Goal: Check status: Check status

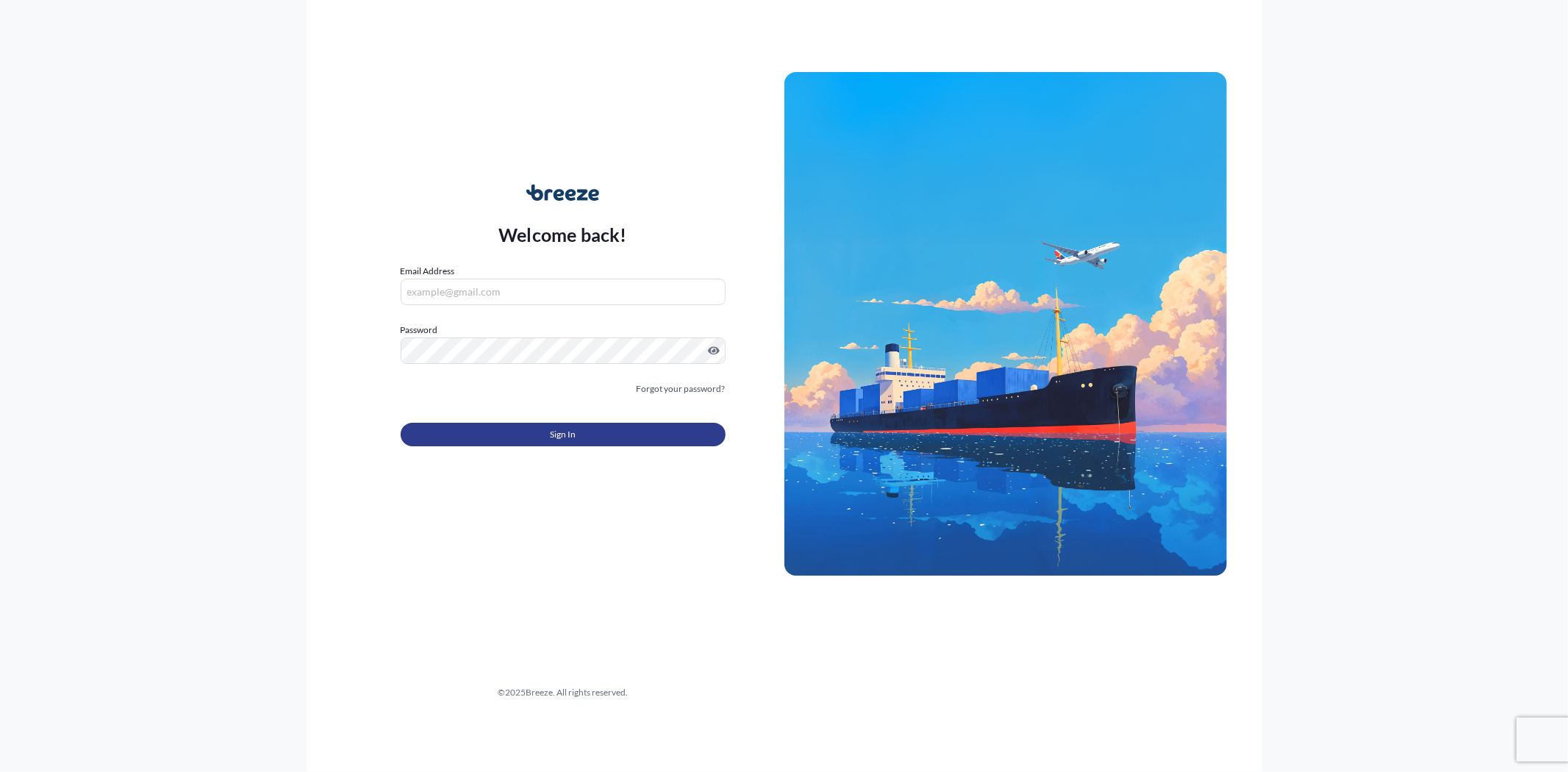
type input "[EMAIL_ADDRESS][DOMAIN_NAME]"
click at [571, 432] on span "Sign In" at bounding box center [563, 435] width 25 height 15
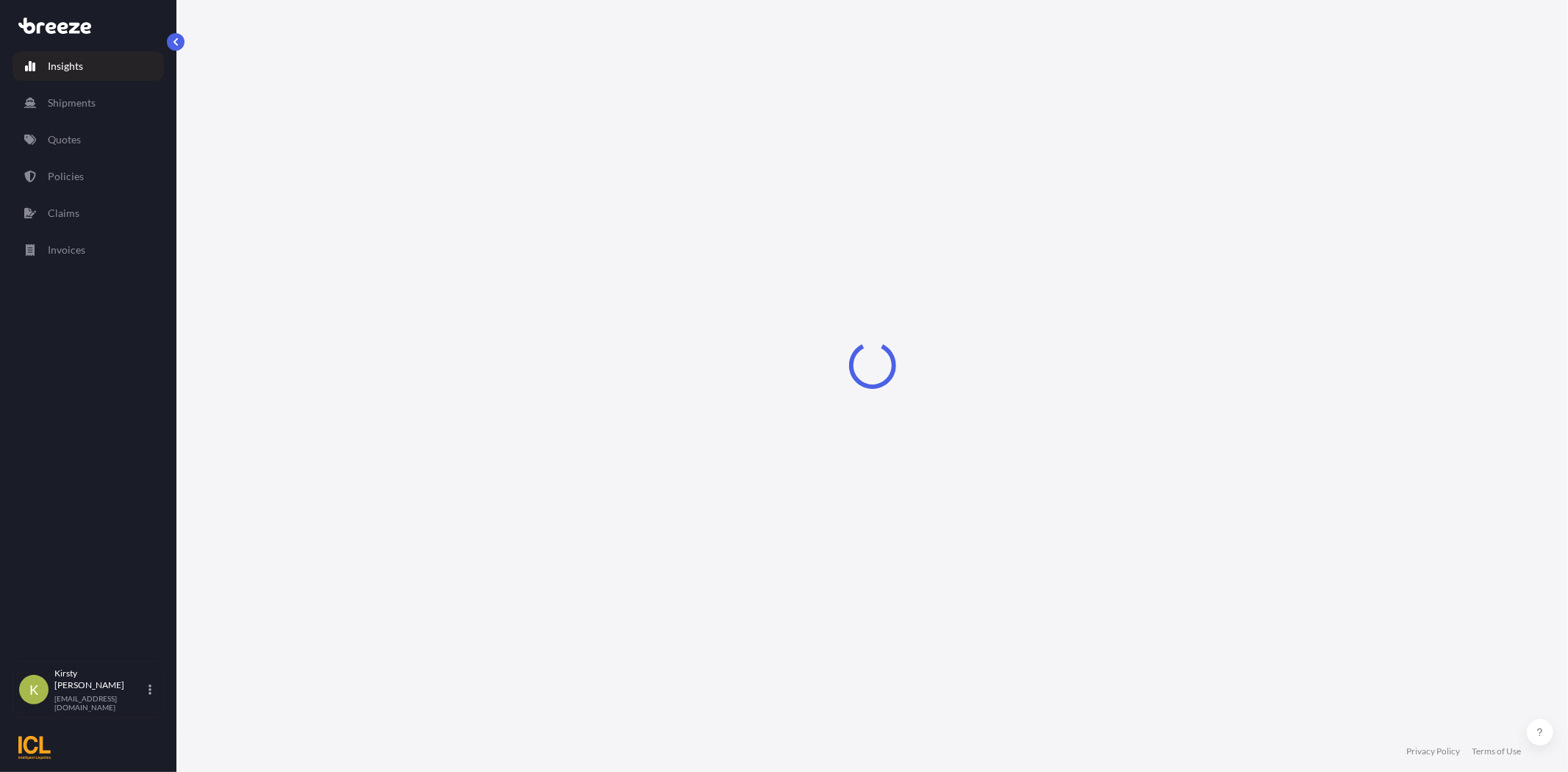
select select "2025"
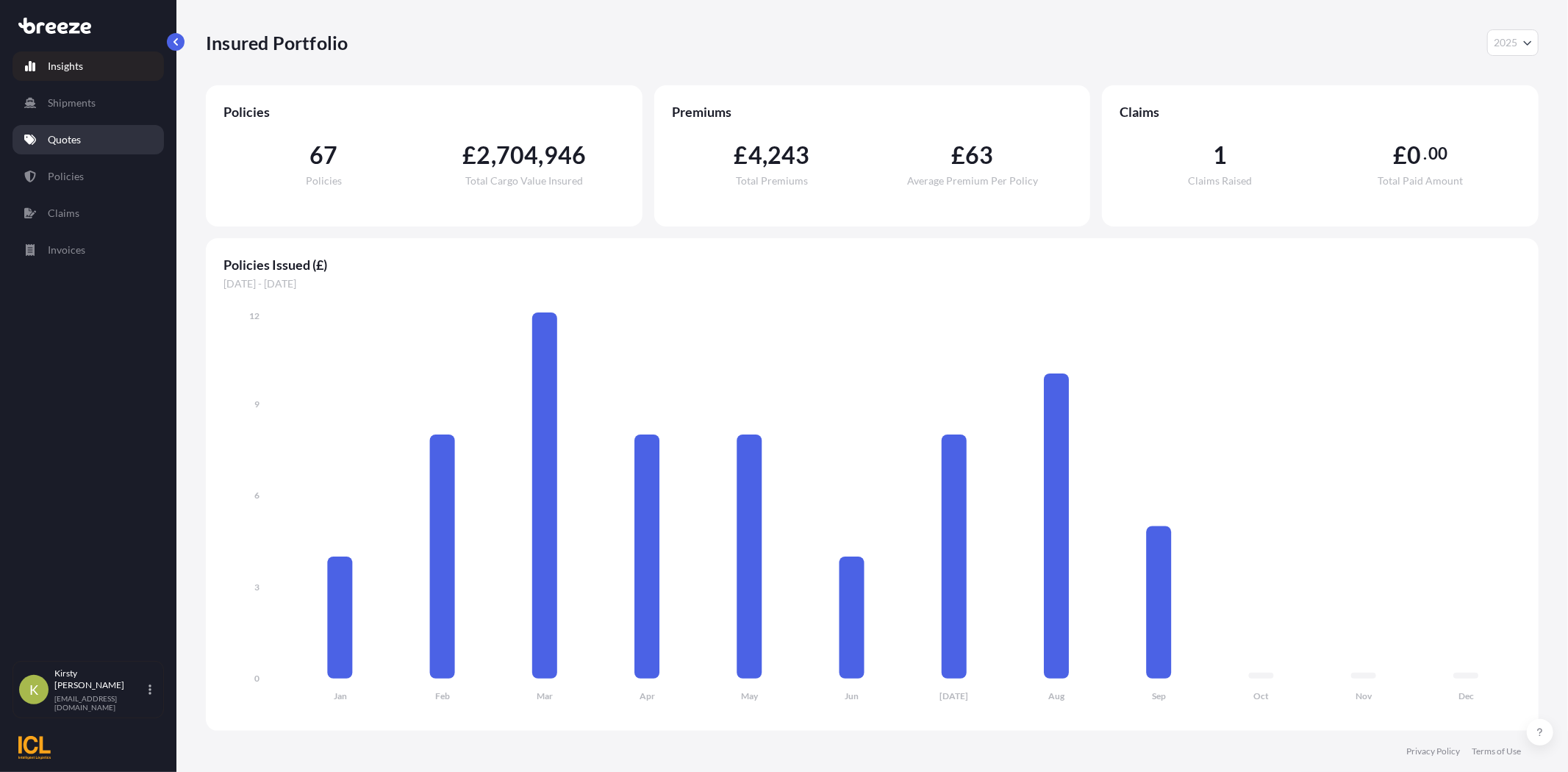
click at [59, 142] on p "Quotes" at bounding box center [65, 140] width 33 height 15
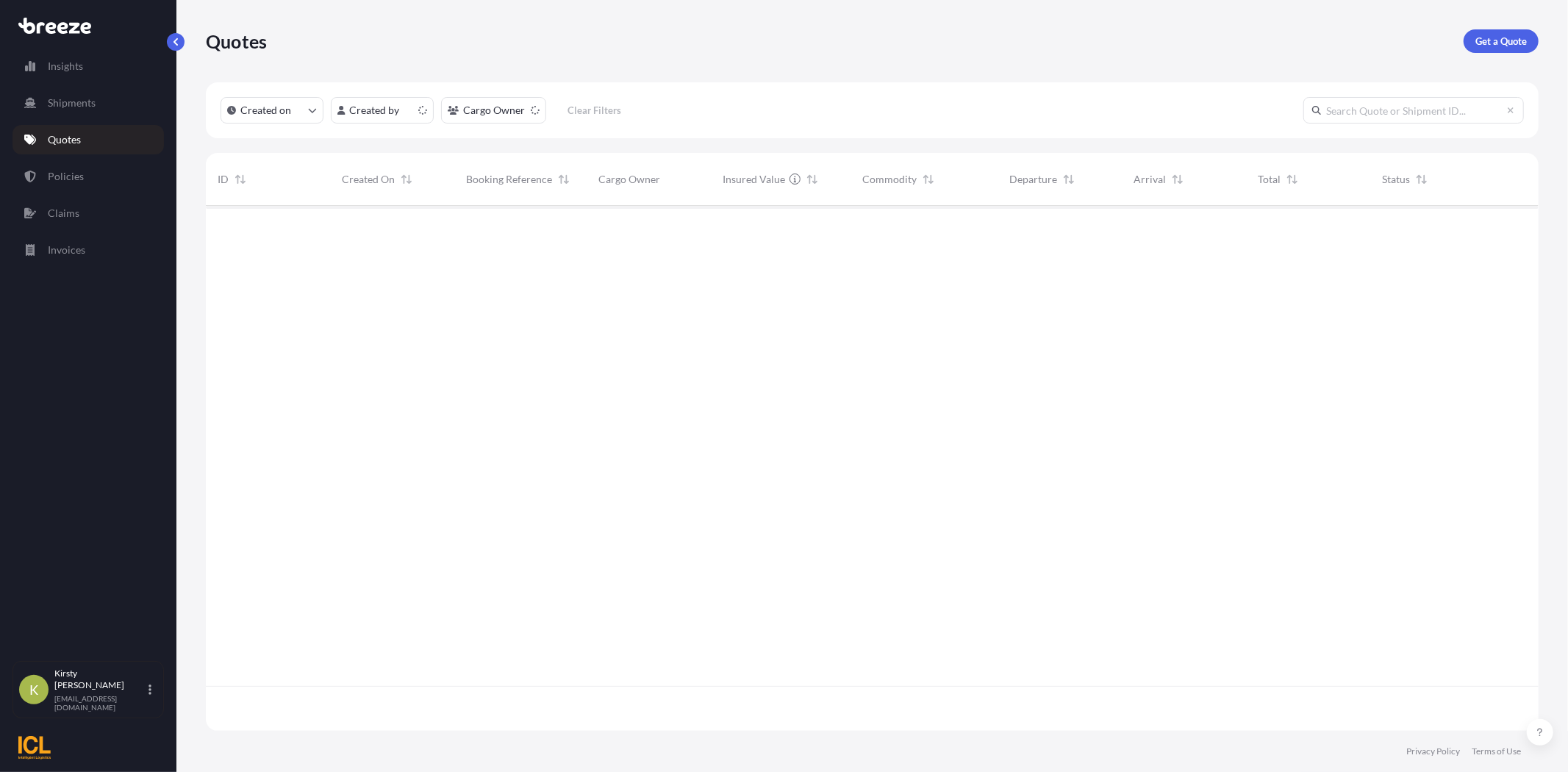
scroll to position [520, 1321]
click at [63, 175] on p "Policies" at bounding box center [66, 176] width 36 height 15
paste input "BRZ493985"
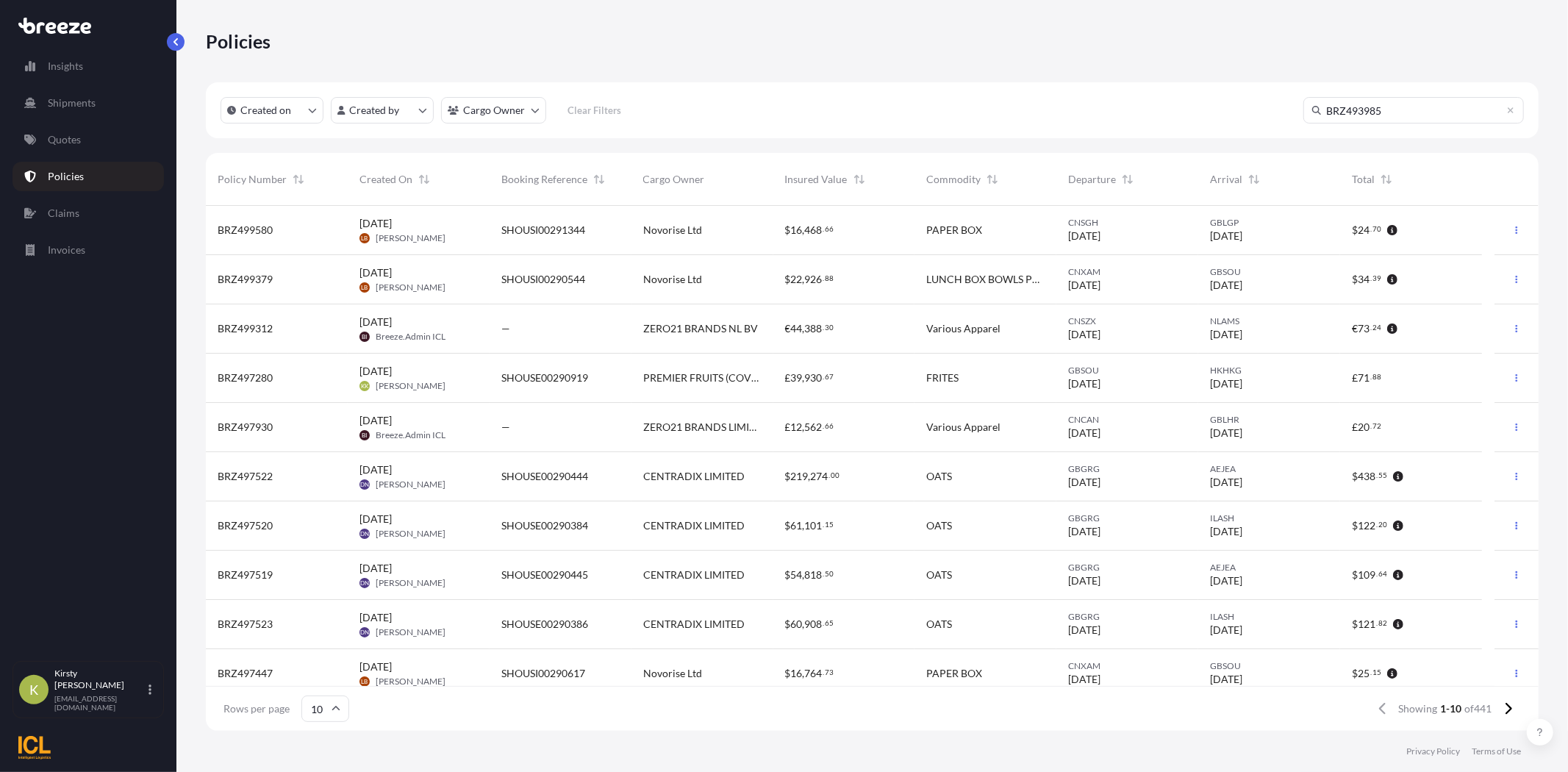
click at [1450, 120] on input "BRZ493985" at bounding box center [1413, 110] width 221 height 26
type input "BRZ493985"
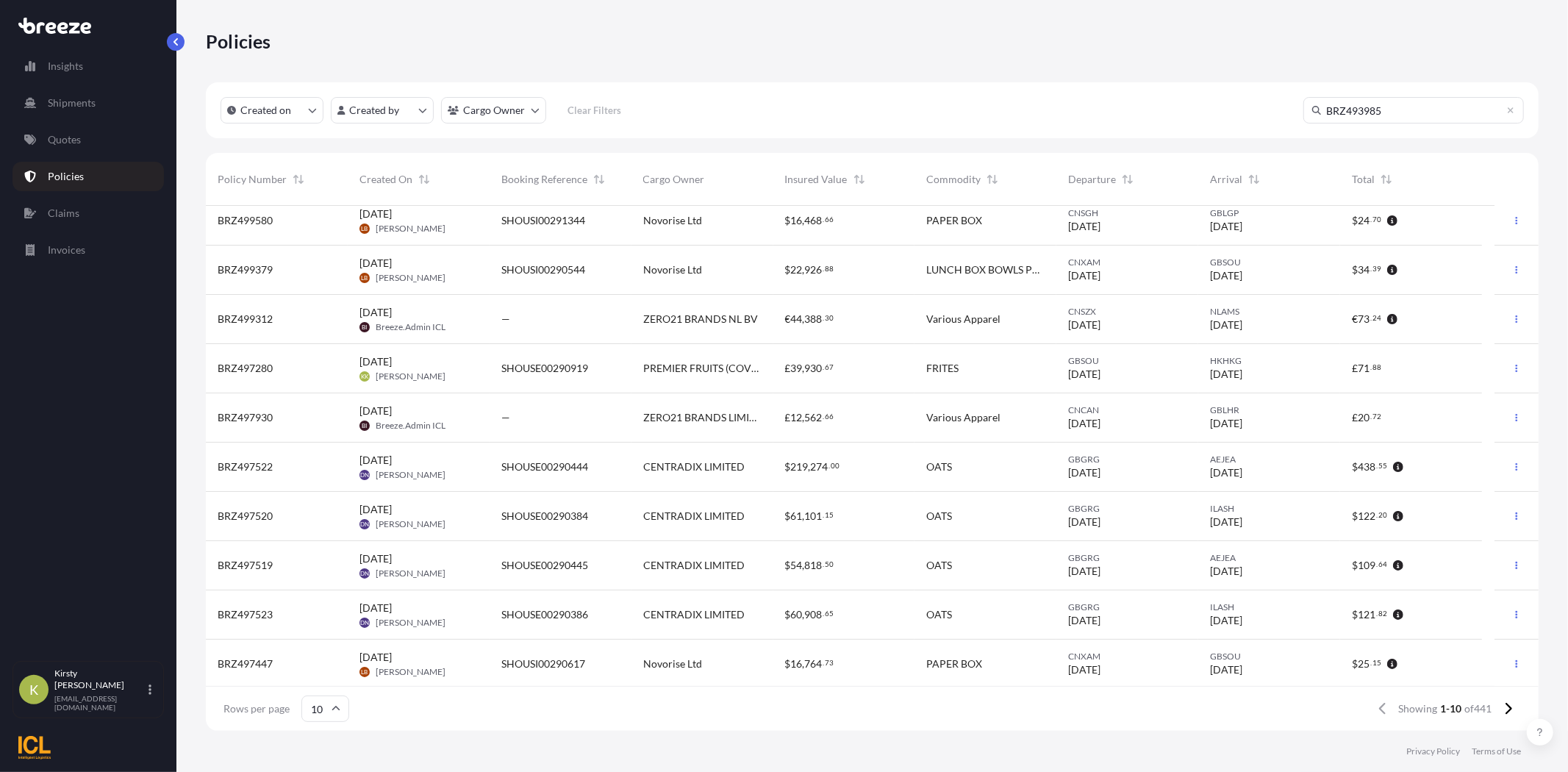
scroll to position [12, 0]
click at [1503, 709] on button at bounding box center [1508, 708] width 25 height 24
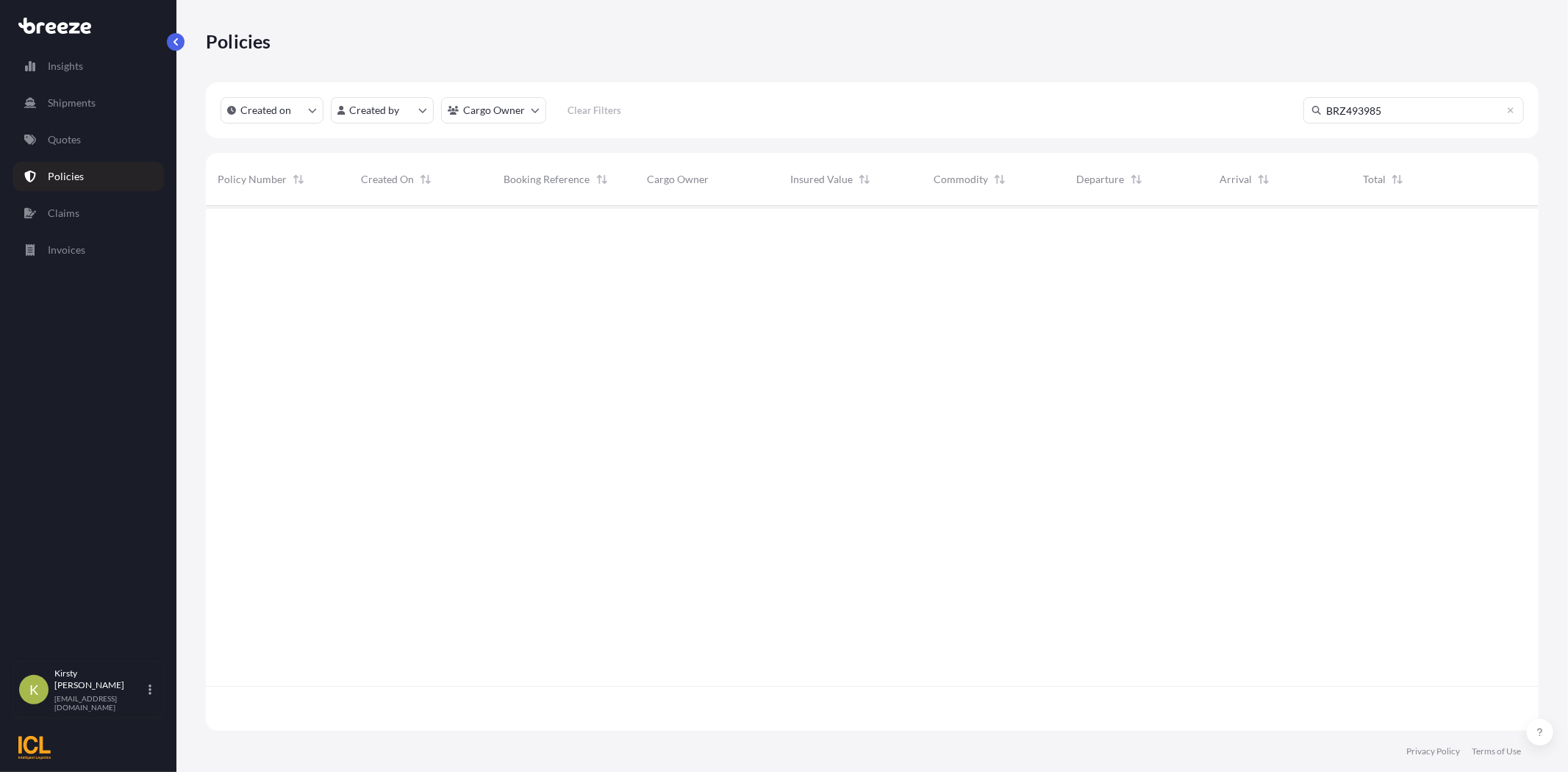
scroll to position [566, 1321]
click at [1476, 108] on input "BRZ493985" at bounding box center [1413, 110] width 221 height 26
click at [64, 102] on p "Shipments" at bounding box center [72, 103] width 48 height 15
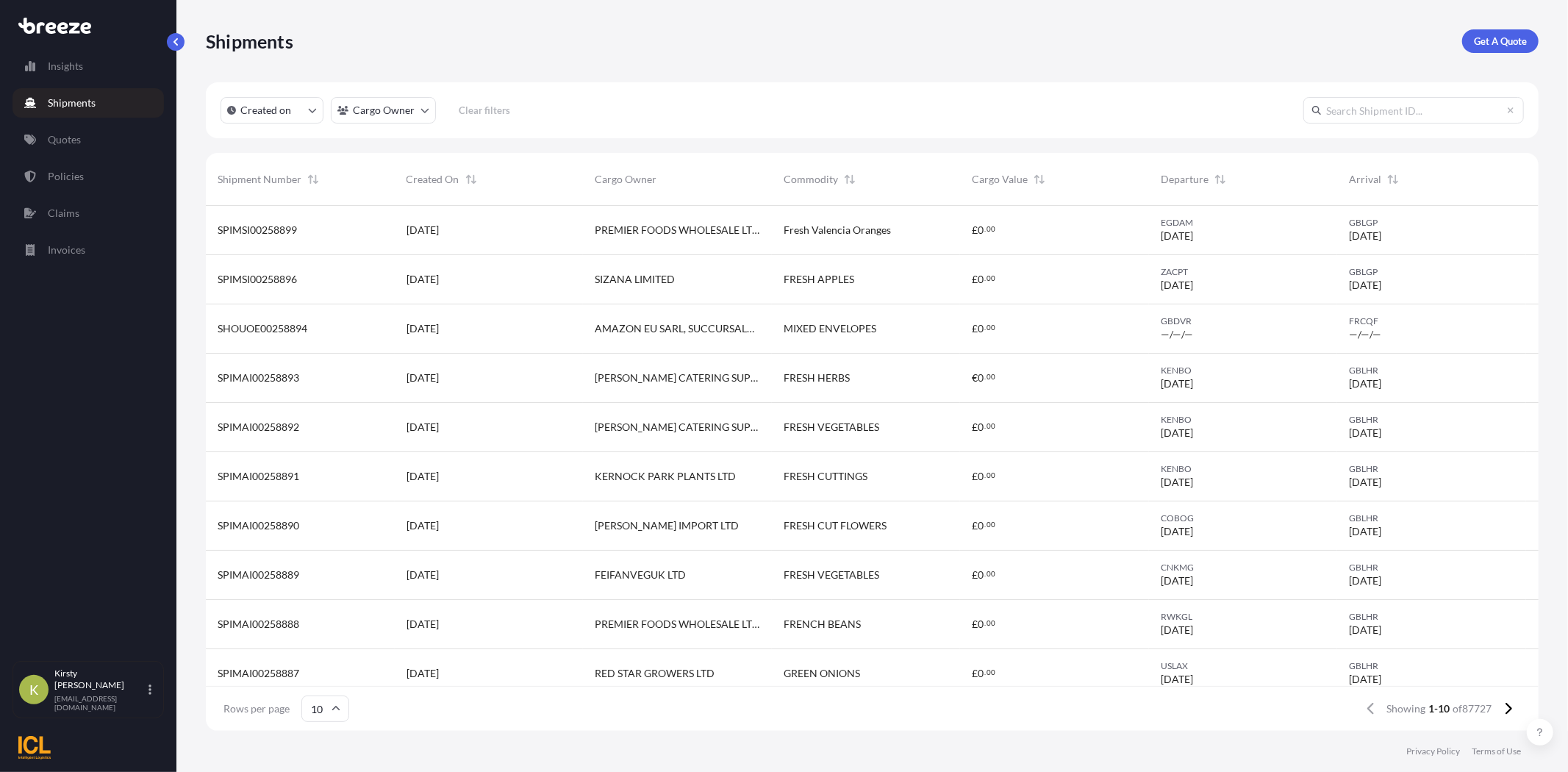
paste input "BRZ493985"
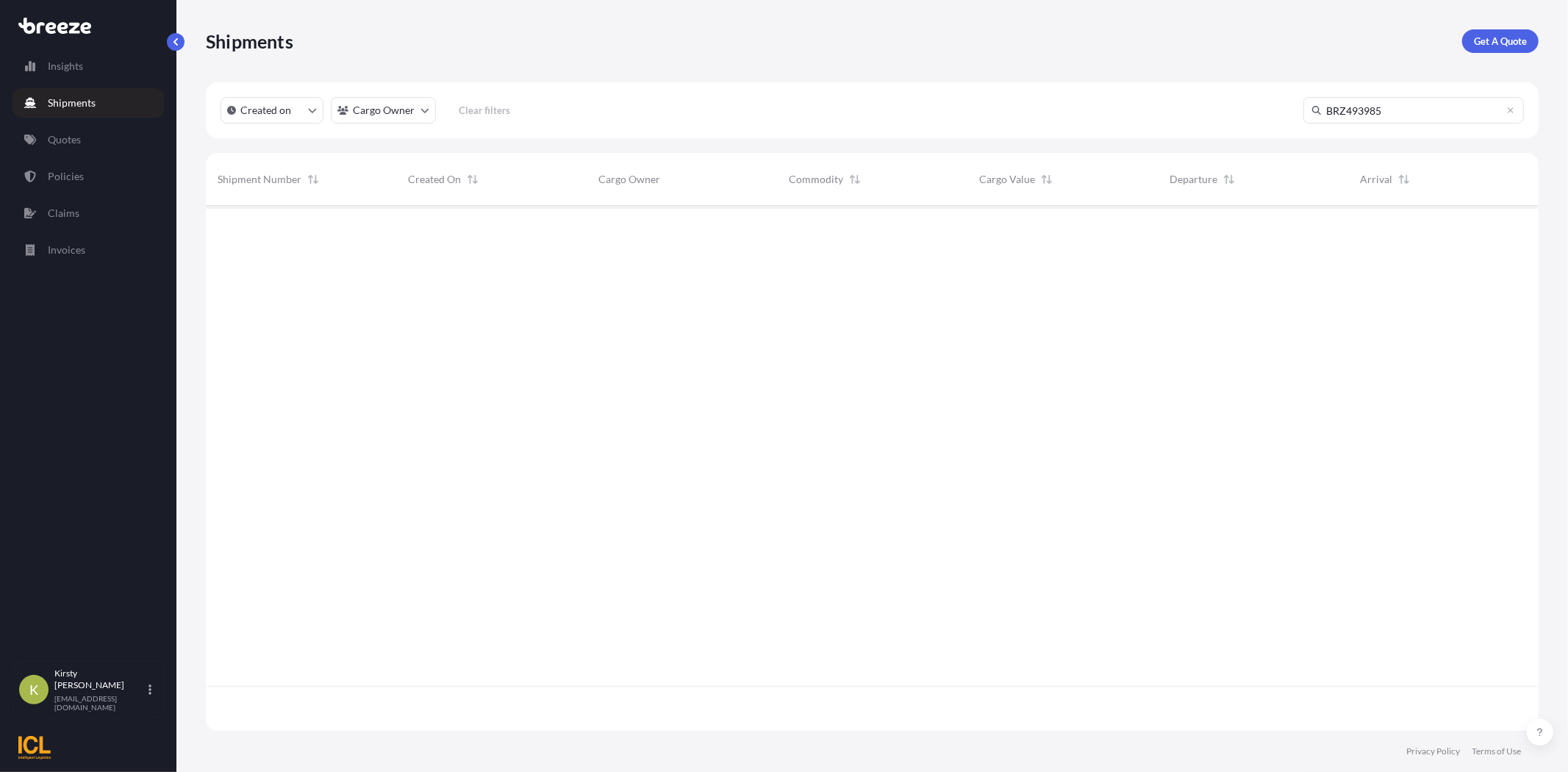
scroll to position [566, 1321]
type input "BRZ493985"
click at [64, 130] on link "Quotes" at bounding box center [88, 139] width 152 height 29
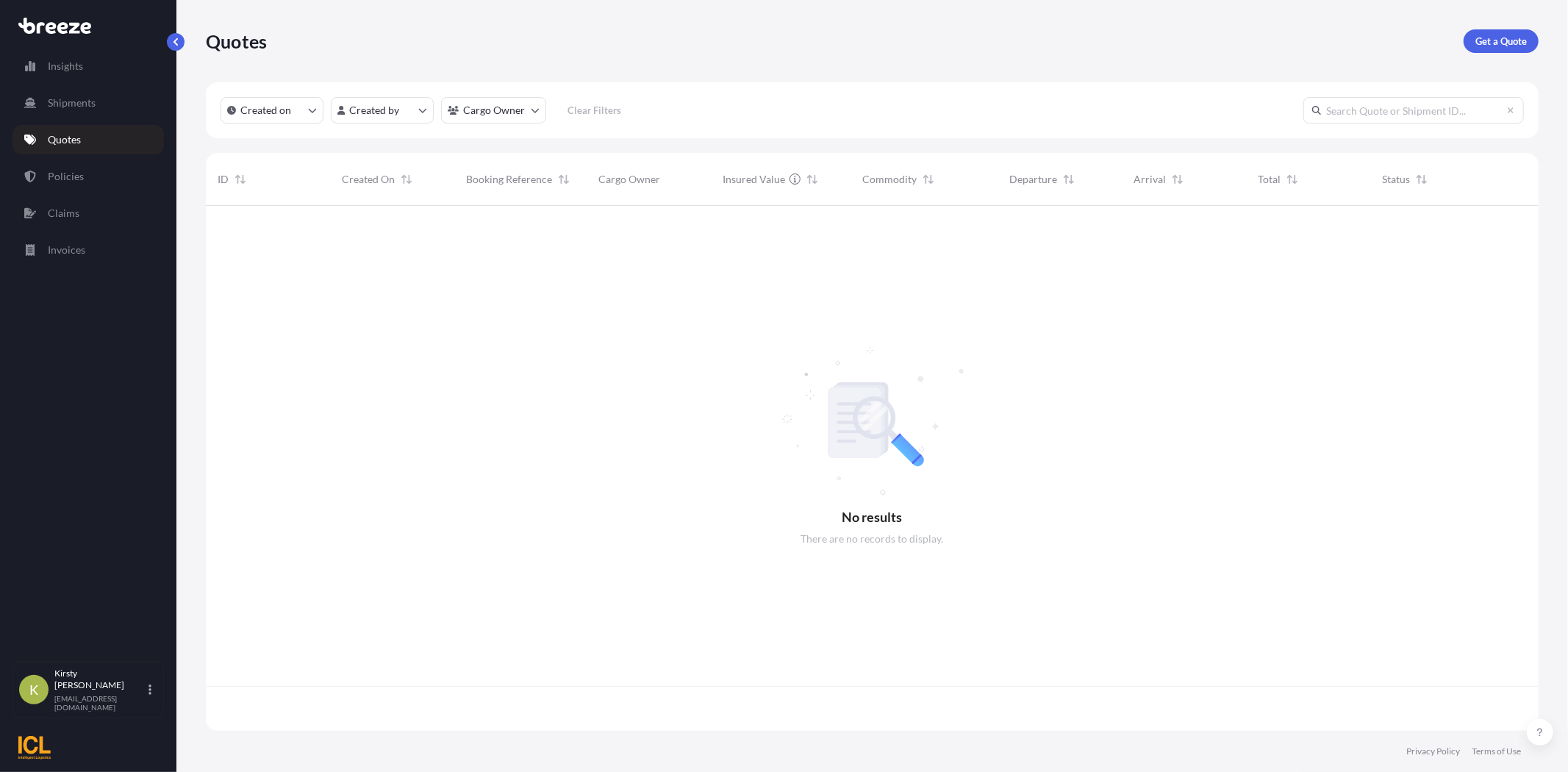
scroll to position [520, 1321]
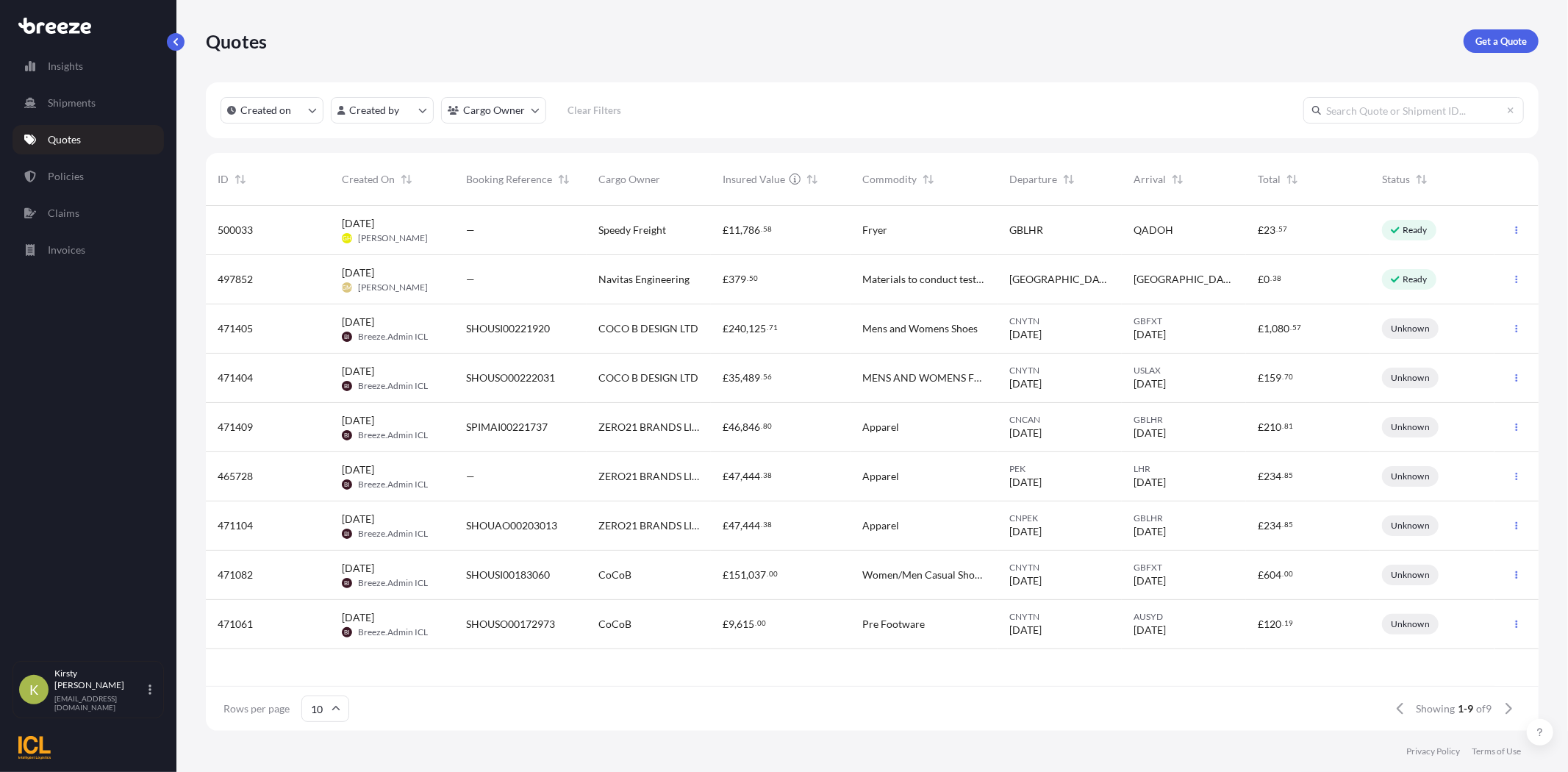
paste input "BRZ493985"
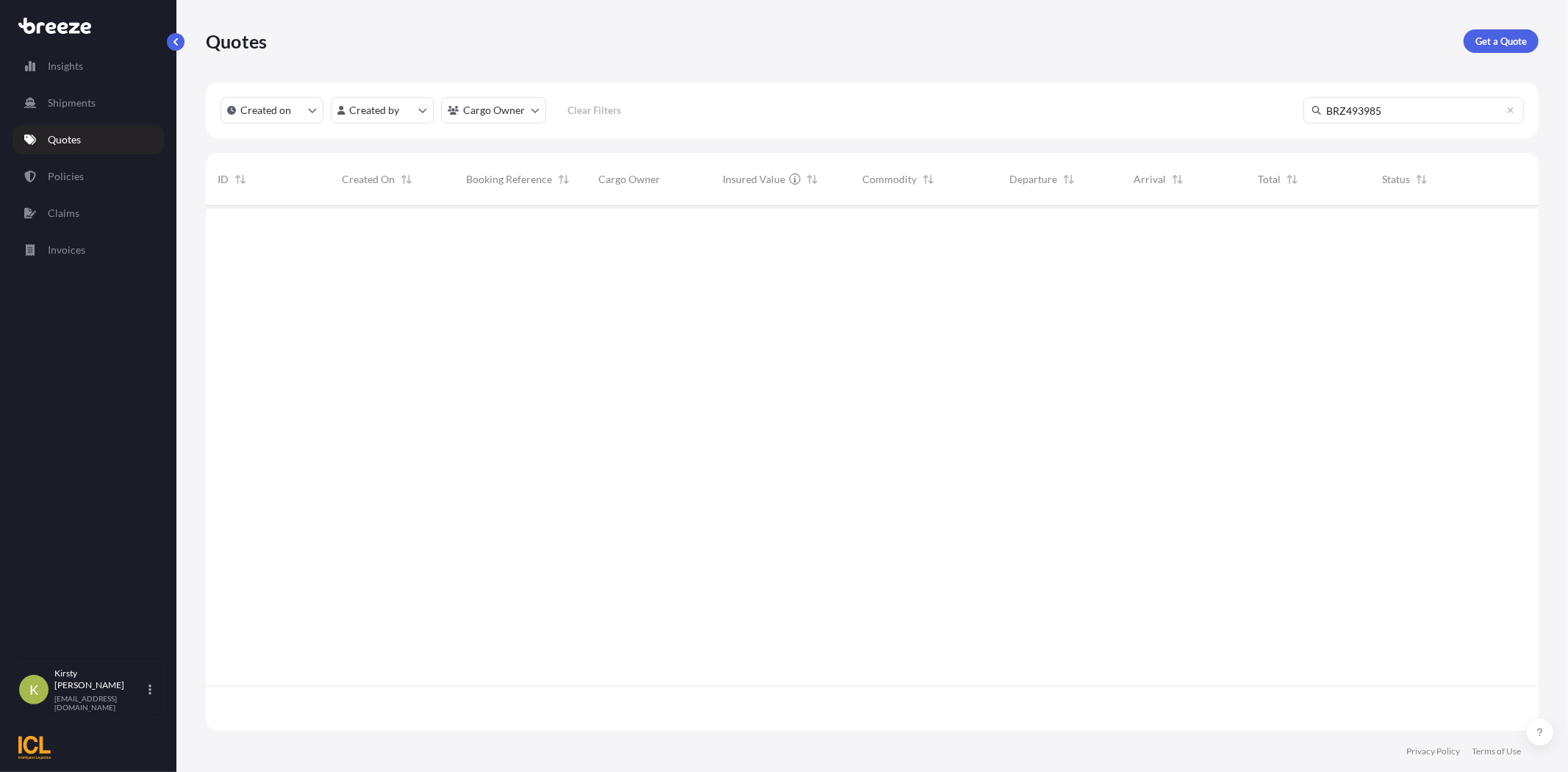
scroll to position [566, 1321]
type input "BRZ493985"
click at [64, 174] on p "Policies" at bounding box center [66, 176] width 36 height 15
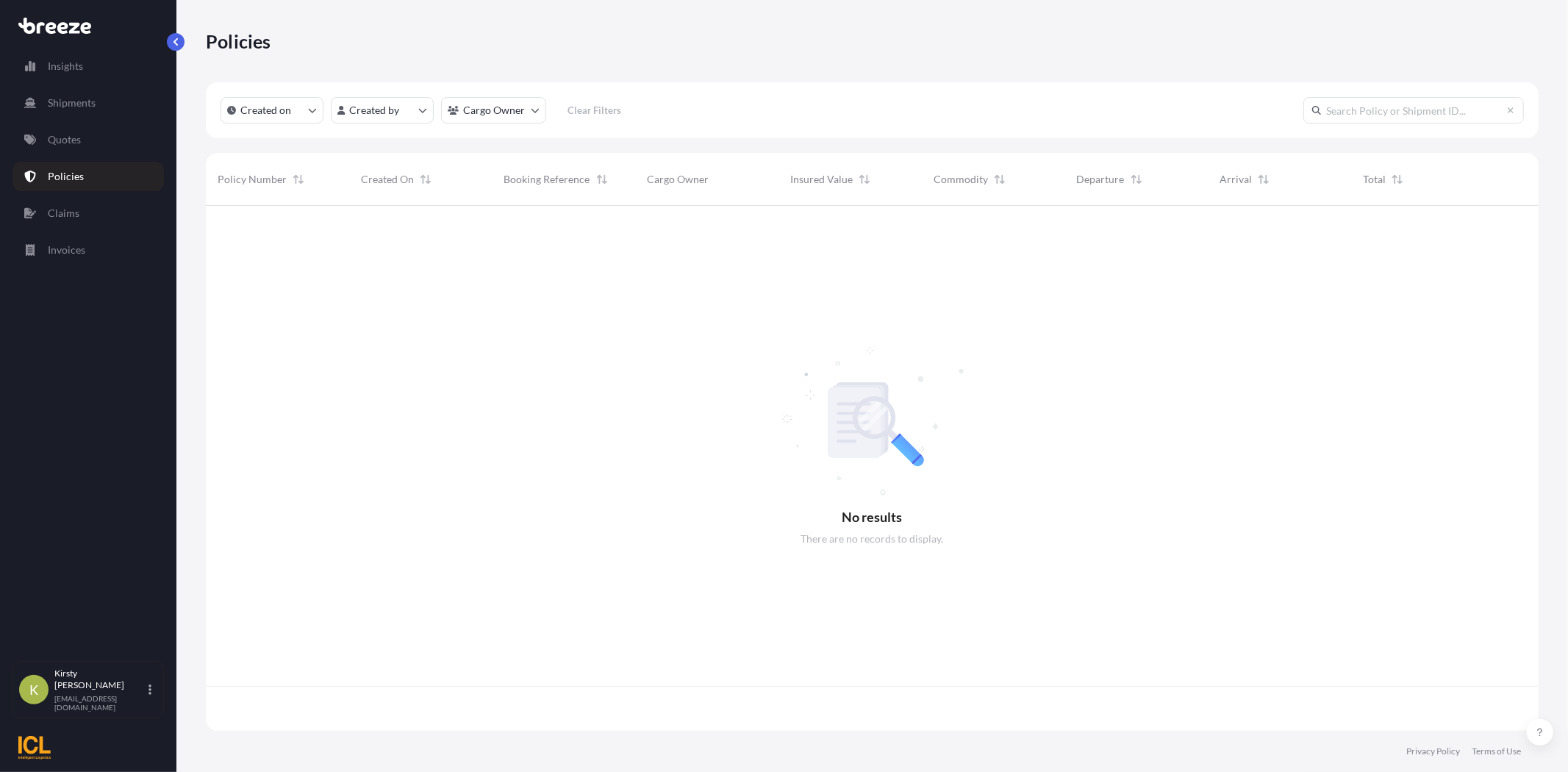
scroll to position [520, 1321]
paste input "BRZ493985"
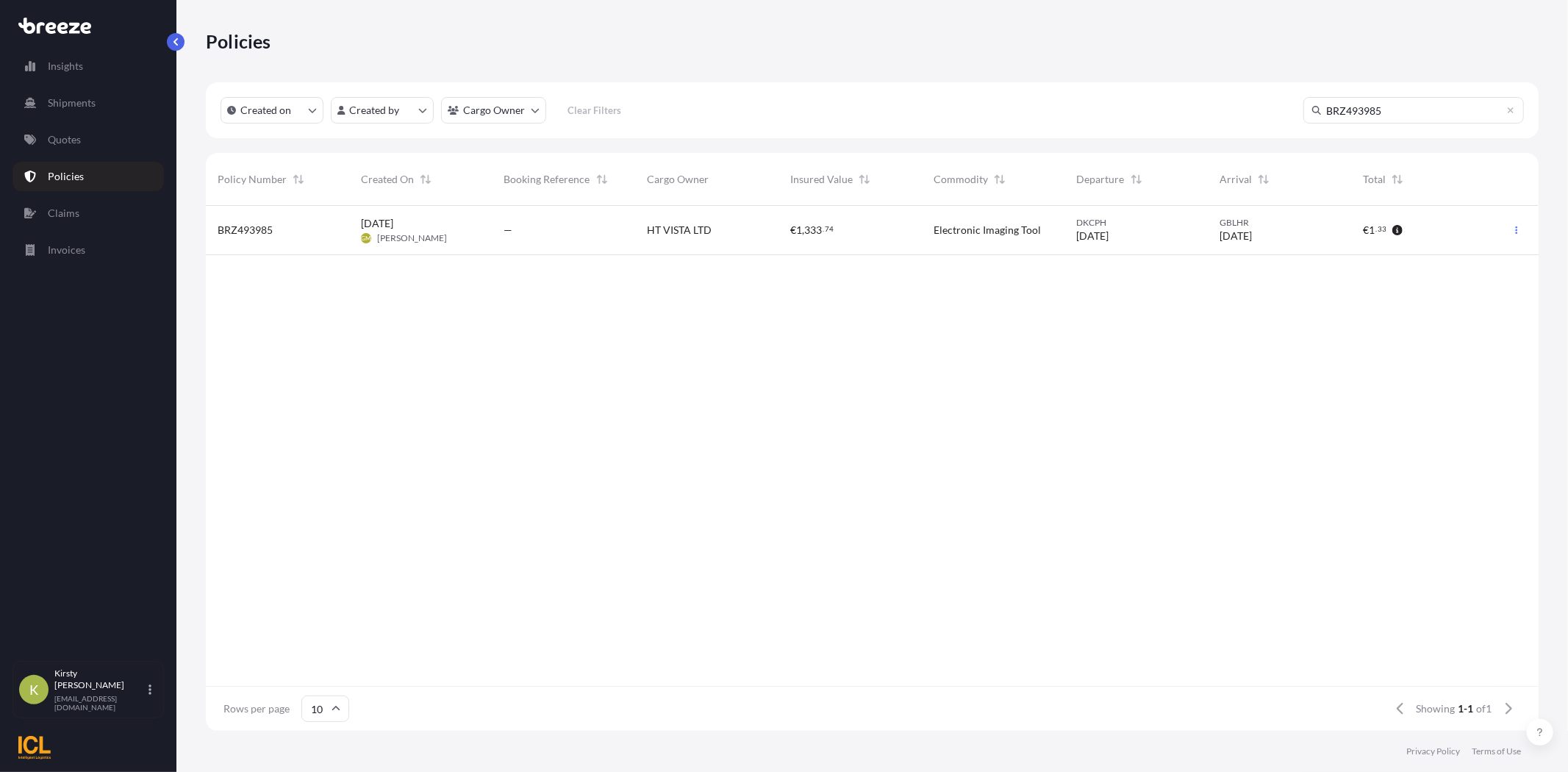
type input "BRZ493985"
click at [465, 237] on div "[DATE] [PERSON_NAME]" at bounding box center [421, 230] width 120 height 28
click at [1365, 114] on input "text" at bounding box center [1413, 110] width 221 height 26
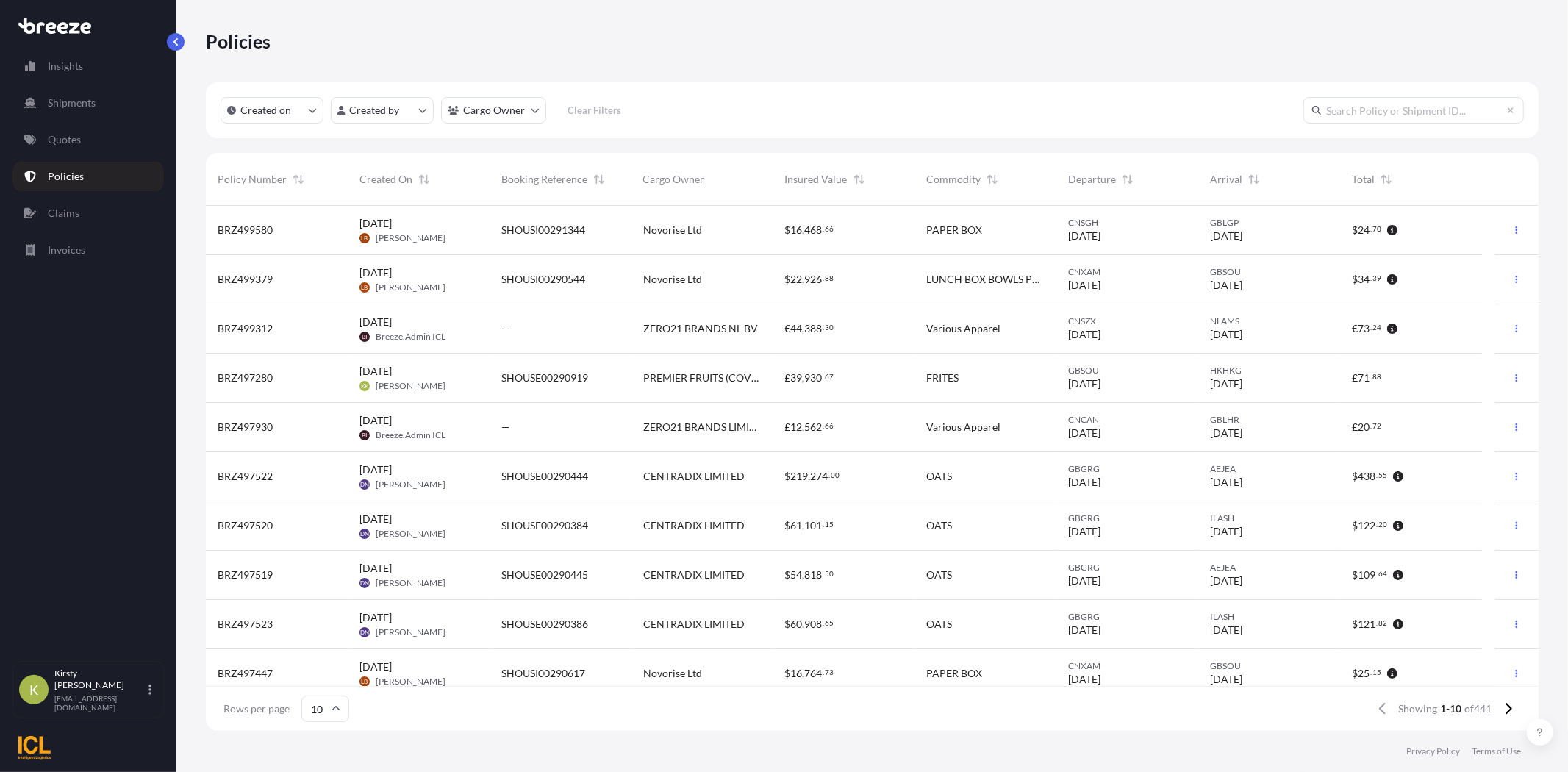
paste input "BRZ493985"
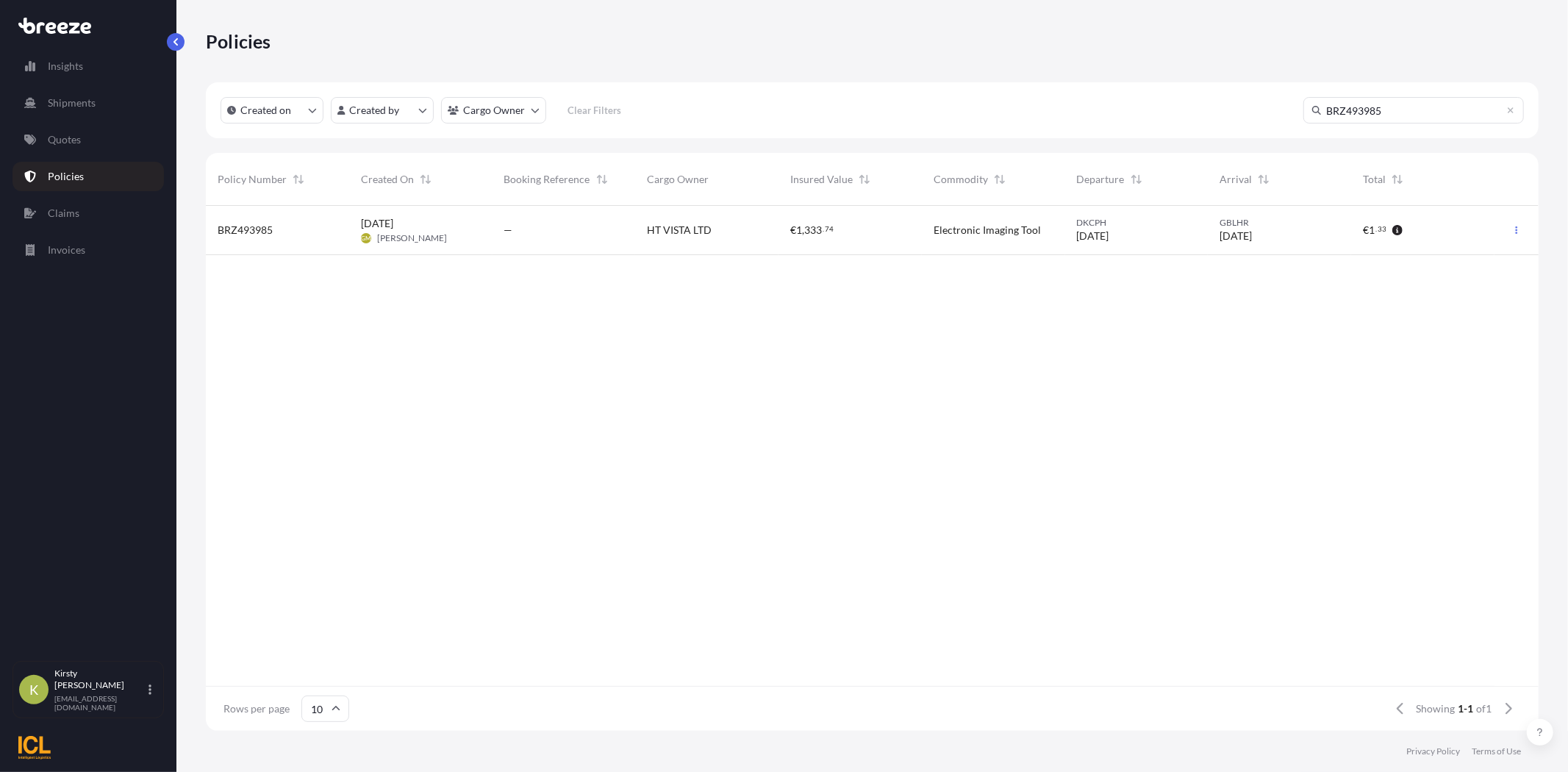
type input "BRZ493985"
click at [407, 236] on span "[PERSON_NAME]" at bounding box center [412, 237] width 70 height 12
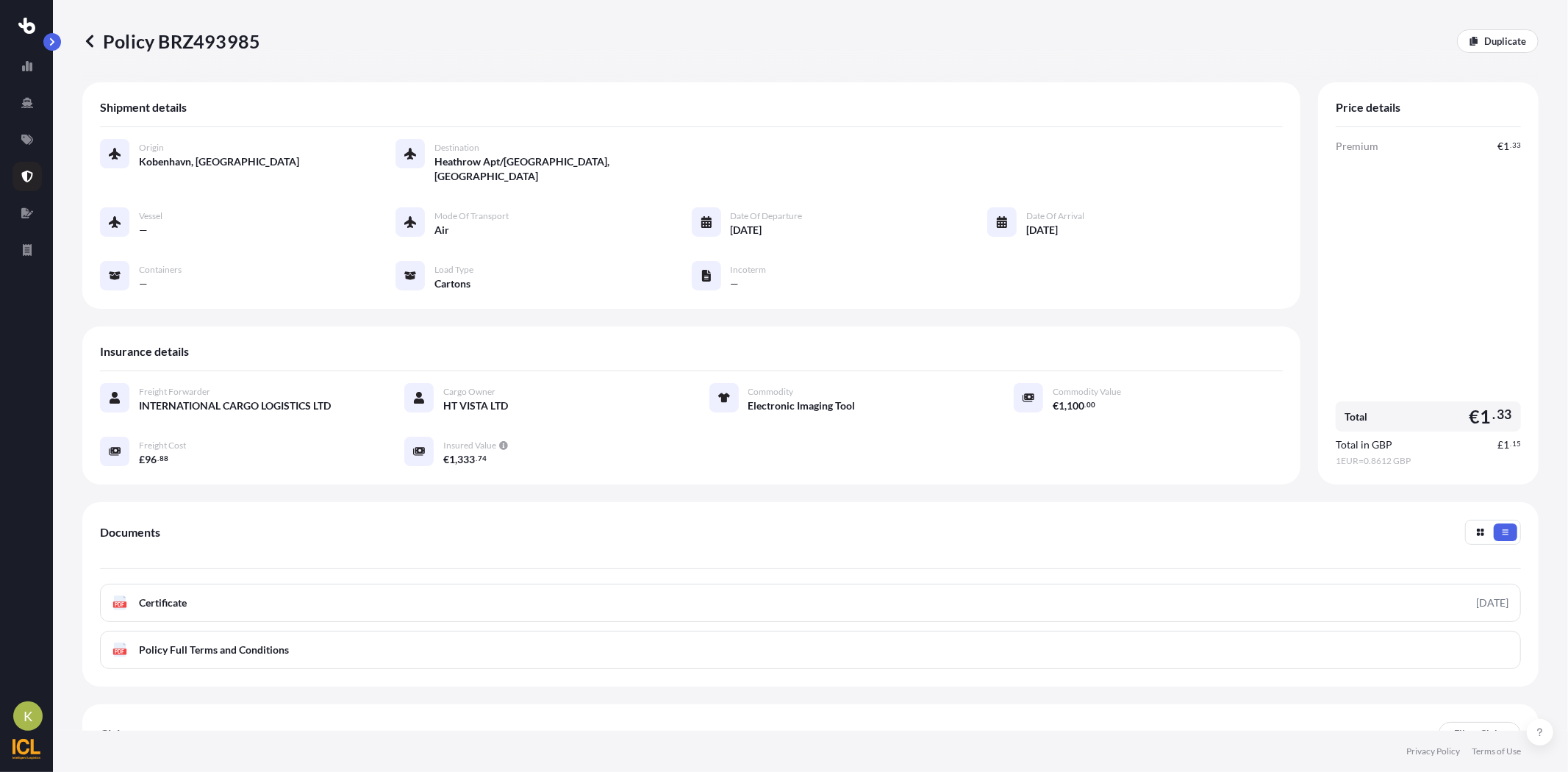
click at [90, 43] on icon at bounding box center [90, 41] width 7 height 13
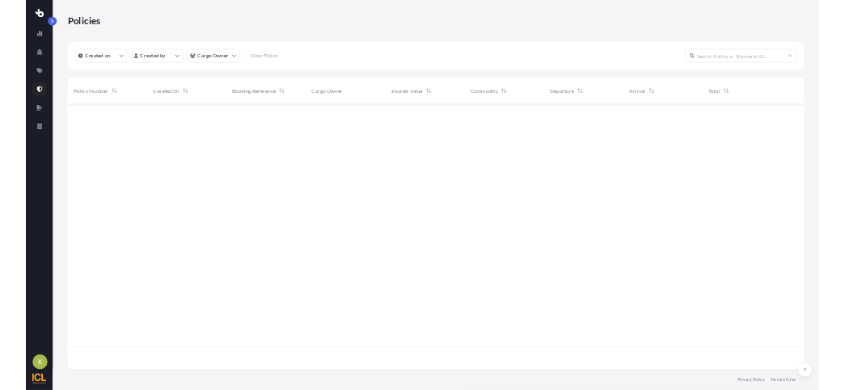
scroll to position [572, 1588]
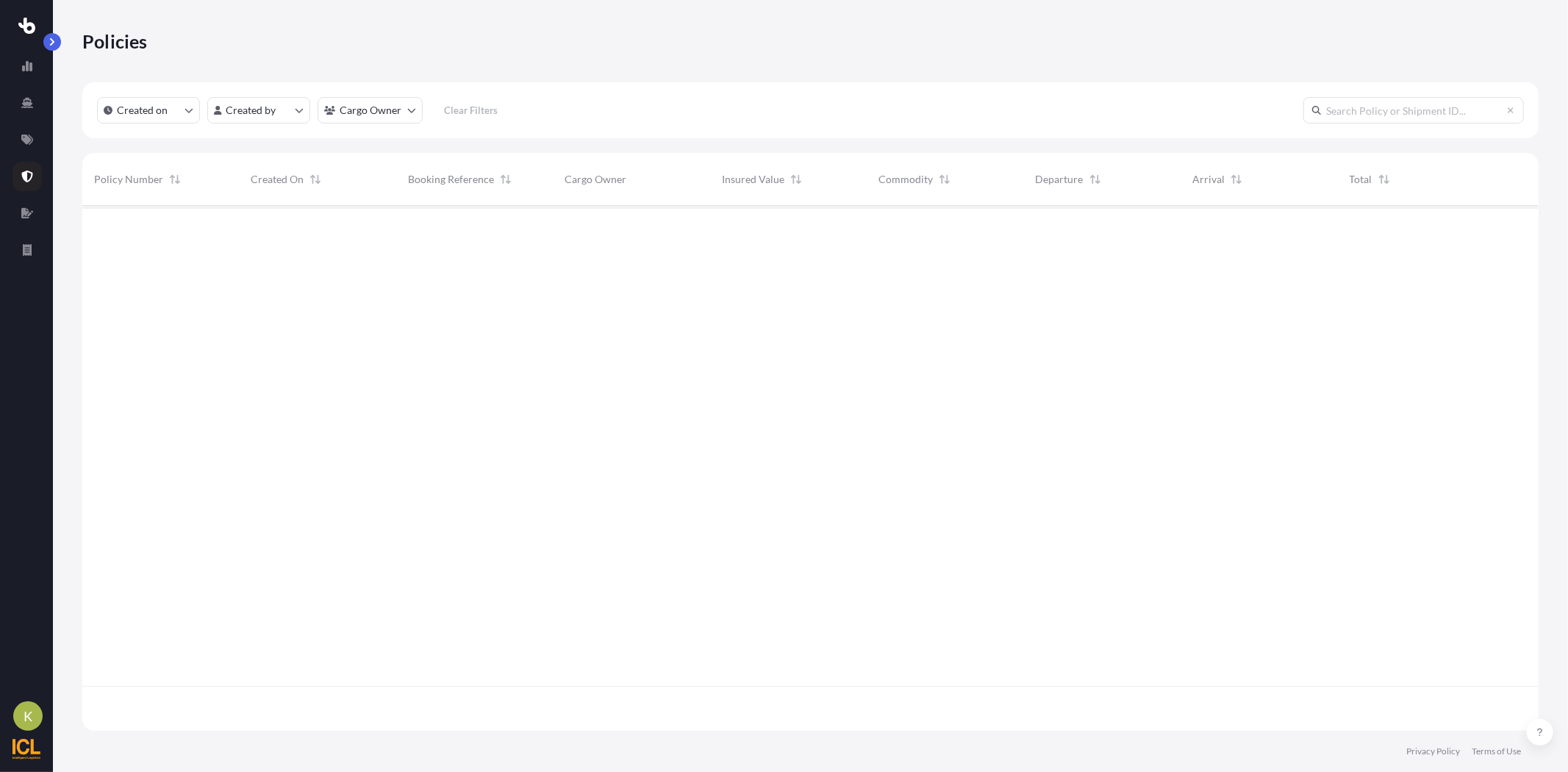
click at [1432, 105] on input "text" at bounding box center [1413, 110] width 221 height 26
paste input "BRZ493985"
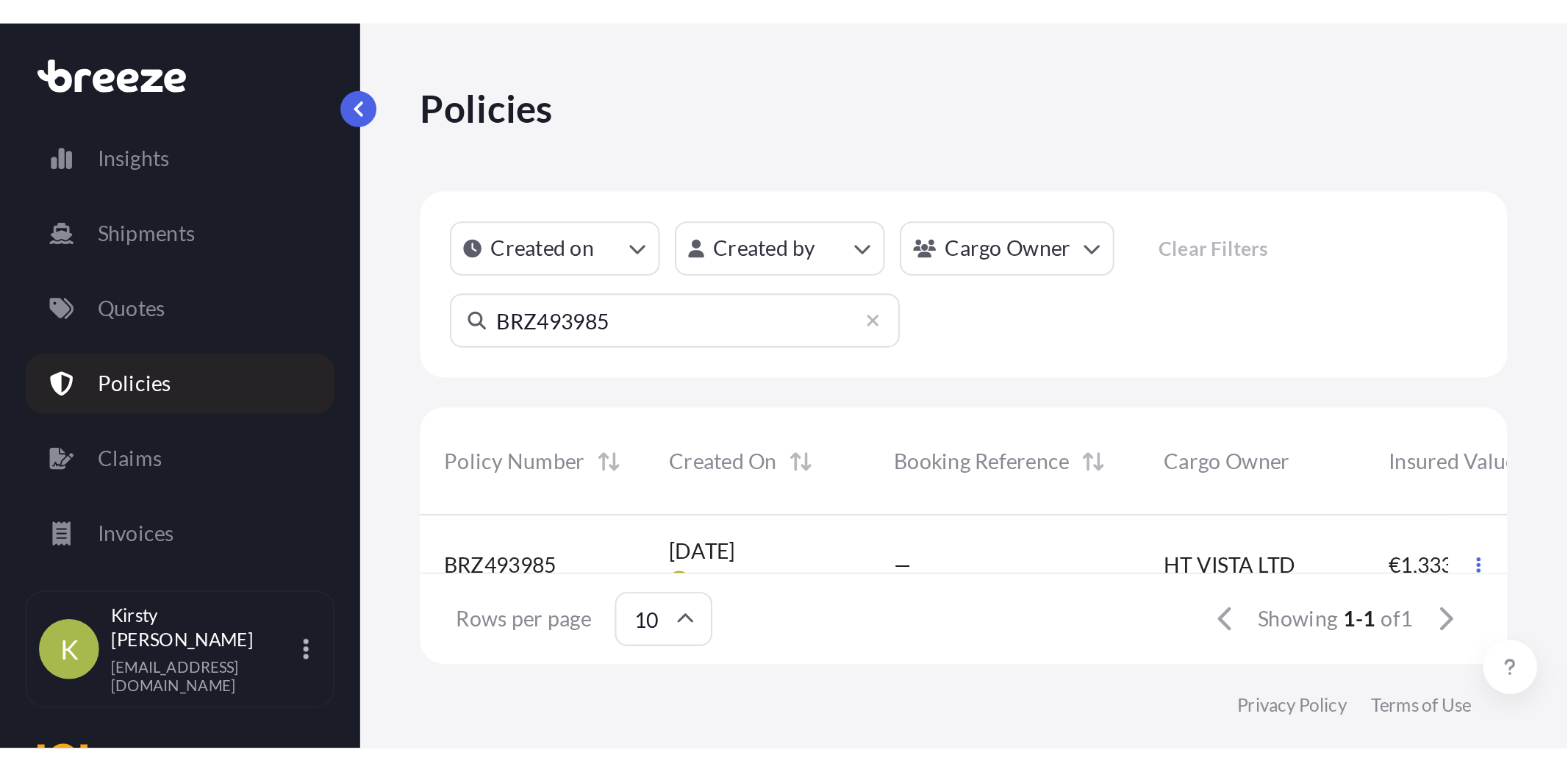
scroll to position [520, 1321]
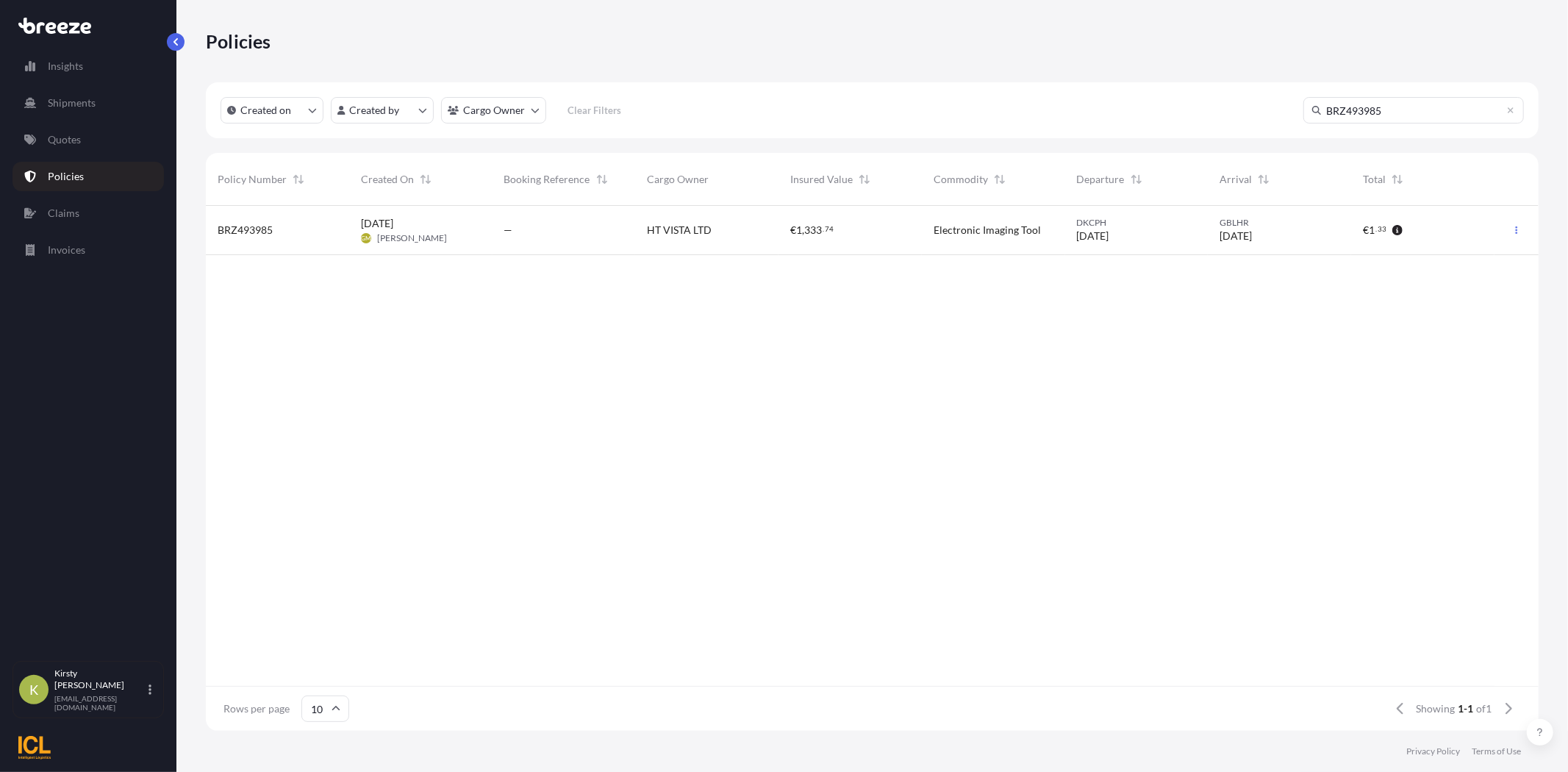
type input "BRZ493985"
